Goal: Task Accomplishment & Management: Use online tool/utility

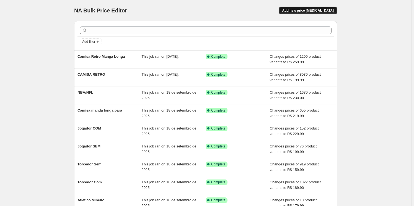
click at [318, 11] on span "Add new price [MEDICAL_DATA]" at bounding box center [307, 10] width 51 height 4
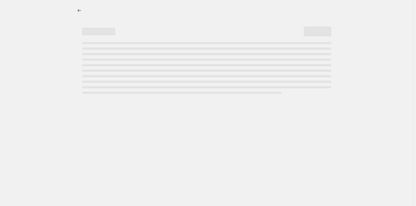
select select "percentage"
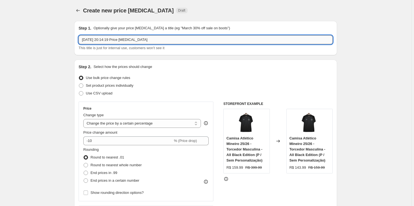
click at [163, 38] on input "[DATE] 20:14:19 Price [MEDICAL_DATA]" at bounding box center [206, 39] width 254 height 9
click at [164, 39] on input "[DATE] 20:14:19 Price [MEDICAL_DATA]" at bounding box center [206, 39] width 254 height 9
type input "Botafogo"
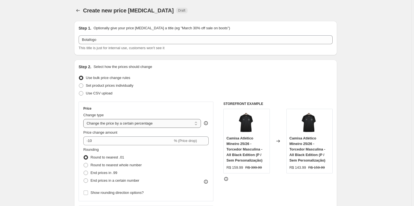
click at [139, 121] on select "Change the price to a certain amount Change the price by a certain amount Chang…" at bounding box center [142, 123] width 118 height 9
select select "to"
click at [84, 119] on select "Change the price to a certain amount Change the price by a certain amount Chang…" at bounding box center [142, 123] width 118 height 9
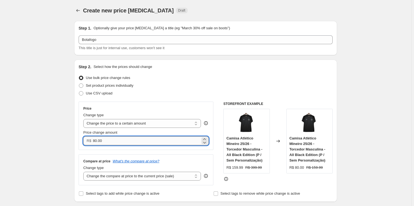
click at [121, 142] on input "80.00" at bounding box center [146, 141] width 107 height 9
type input "8"
type input "159.99"
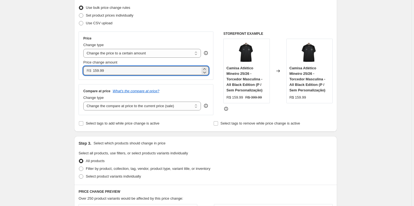
scroll to position [100, 0]
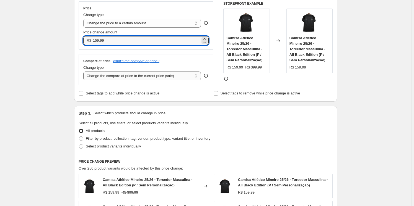
click at [185, 77] on select "Change the compare at price to the current price (sale) Change the compare at p…" at bounding box center [142, 76] width 118 height 9
select select "to"
click at [84, 72] on select "Change the compare at price to the current price (sale) Change the compare at p…" at bounding box center [142, 76] width 118 height 9
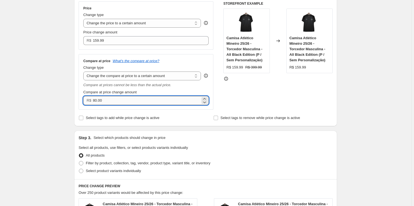
click at [146, 98] on input "80.00" at bounding box center [146, 100] width 107 height 9
click at [147, 98] on input "80.00" at bounding box center [146, 100] width 107 height 9
drag, startPoint x: 148, startPoint y: 99, endPoint x: 92, endPoint y: 100, distance: 56.1
click at [92, 100] on div "R$ 80.00" at bounding box center [145, 100] width 125 height 9
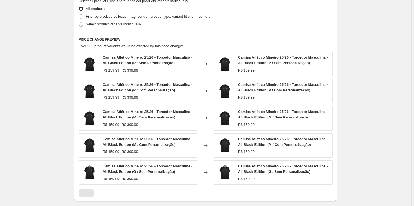
scroll to position [251, 0]
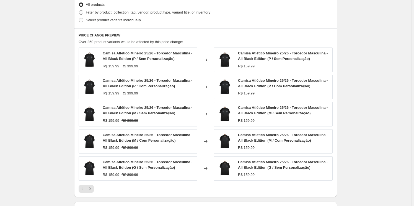
type input "459.99"
click at [100, 11] on span "Filter by product, collection, tag, vendor, product type, variant title, or inv…" at bounding box center [148, 12] width 124 height 4
click at [79, 11] on input "Filter by product, collection, tag, vendor, product type, variant title, or inv…" at bounding box center [79, 10] width 0 height 0
radio input "true"
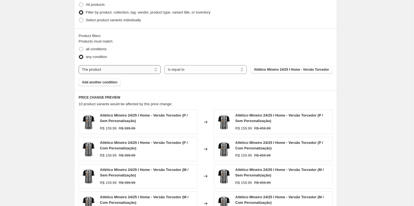
click at [139, 71] on select "The product The product's collection The product's tag The product's vendor The…" at bounding box center [120, 69] width 82 height 9
select select "collection"
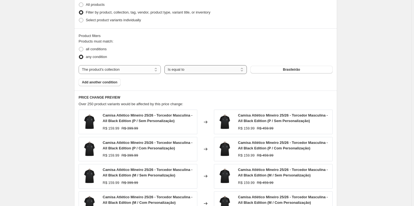
click at [194, 71] on select "Is equal to Is not equal to" at bounding box center [205, 69] width 82 height 9
click at [281, 71] on button "Brasileirão" at bounding box center [291, 70] width 82 height 8
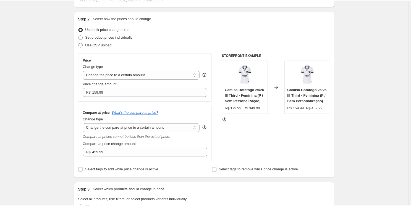
scroll to position [0, 0]
